Goal: Navigation & Orientation: Find specific page/section

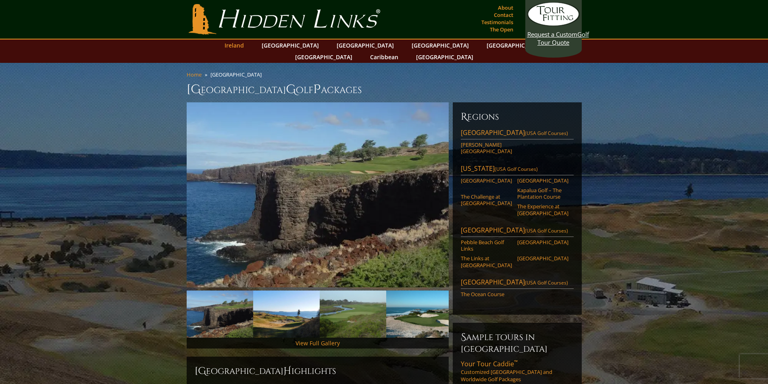
click at [248, 45] on link "Ireland" at bounding box center [233, 45] width 27 height 12
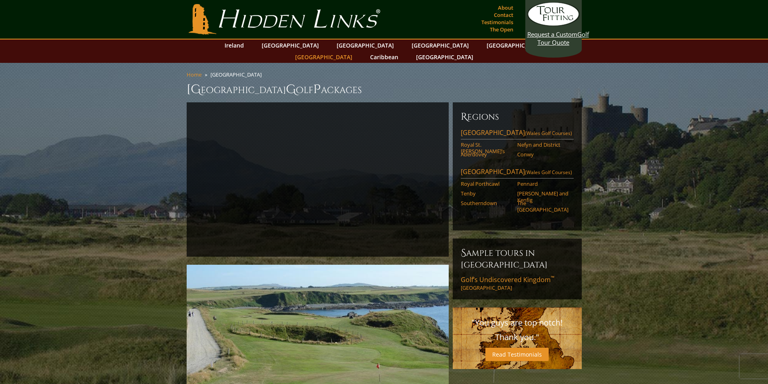
click at [356, 51] on link "[GEOGRAPHIC_DATA]" at bounding box center [323, 57] width 65 height 12
